Goal: Transaction & Acquisition: Purchase product/service

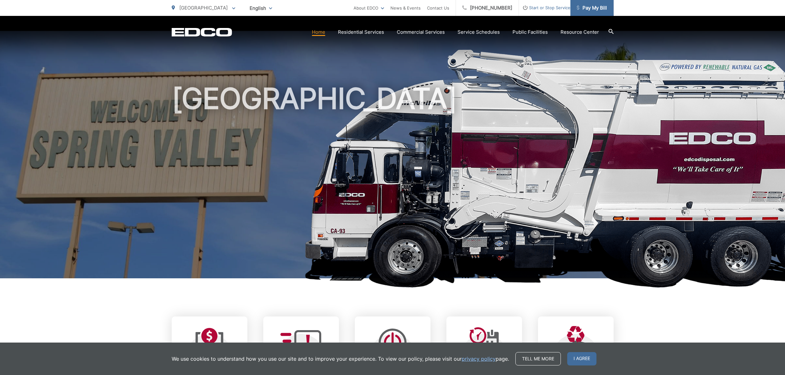
click at [580, 7] on span "Pay My Bill" at bounding box center [592, 8] width 30 height 8
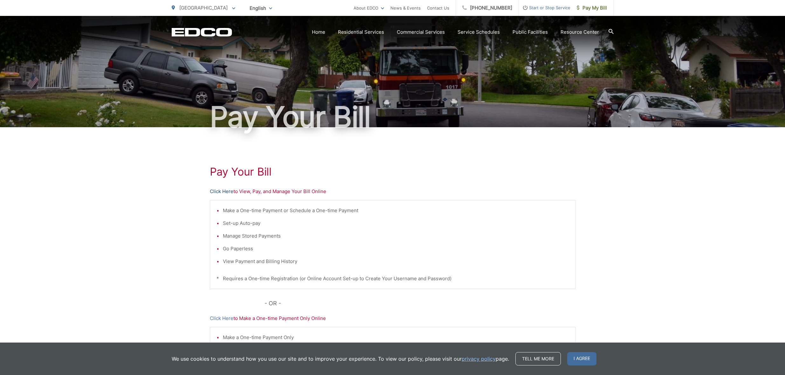
click at [226, 188] on link "Click Here" at bounding box center [222, 192] width 24 height 8
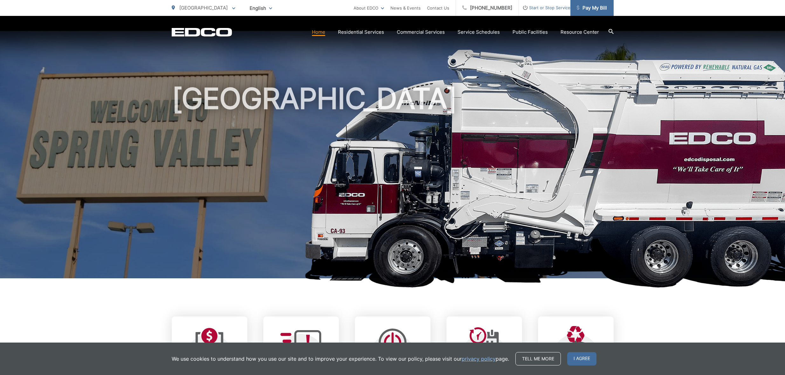
click at [596, 11] on span "Pay My Bill" at bounding box center [592, 8] width 30 height 8
